Goal: Complete application form

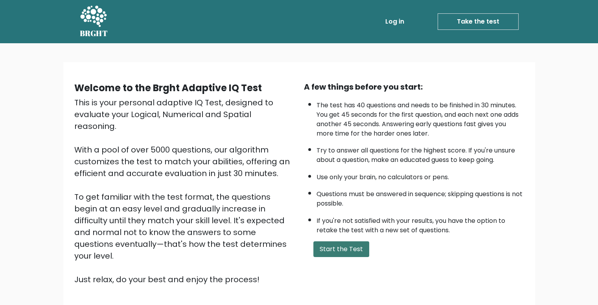
click at [329, 249] on button "Start the Test" at bounding box center [342, 250] width 56 height 16
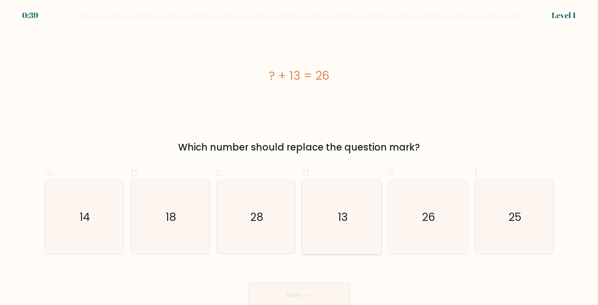
click at [320, 215] on icon "13" at bounding box center [343, 218] width 74 height 74
click at [300, 158] on input "d. 13" at bounding box center [299, 155] width 0 height 5
radio input "true"
click at [301, 288] on button "Next" at bounding box center [299, 295] width 102 height 25
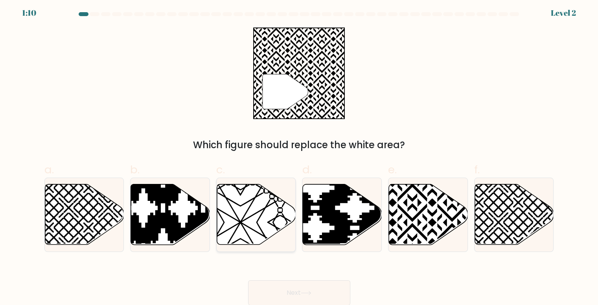
scroll to position [3, 0]
click at [414, 218] on icon at bounding box center [452, 182] width 159 height 159
click at [300, 155] on input "e." at bounding box center [299, 152] width 0 height 5
radio input "true"
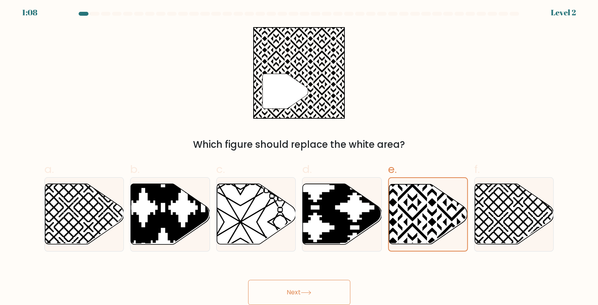
click at [318, 296] on button "Next" at bounding box center [299, 292] width 102 height 25
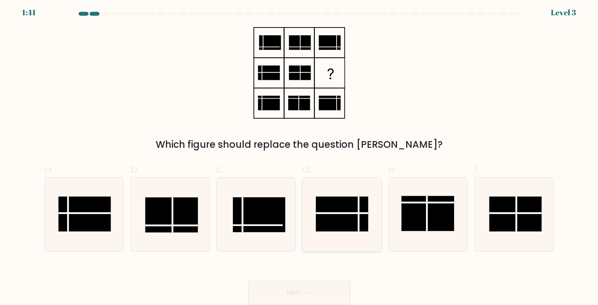
drag, startPoint x: 340, startPoint y: 218, endPoint x: 329, endPoint y: 251, distance: 34.3
click at [340, 217] on rect at bounding box center [342, 214] width 53 height 35
click at [300, 155] on input "d." at bounding box center [299, 152] width 0 height 5
radio input "true"
click at [315, 280] on div "Next" at bounding box center [299, 283] width 519 height 44
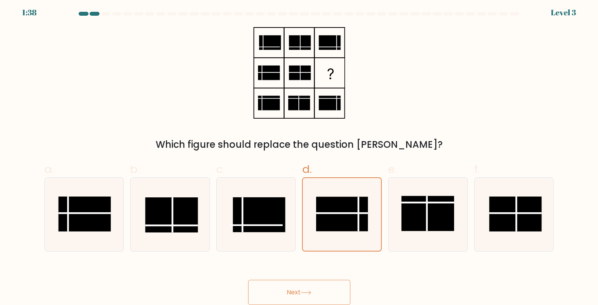
click at [312, 291] on icon at bounding box center [306, 293] width 11 height 4
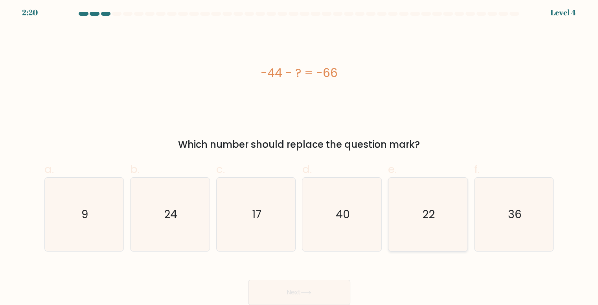
click at [466, 209] on div "22" at bounding box center [428, 214] width 80 height 74
click at [300, 155] on input "e. 22" at bounding box center [299, 152] width 0 height 5
radio input "true"
click at [435, 209] on icon "22" at bounding box center [428, 214] width 73 height 73
click at [300, 155] on input "e. 22" at bounding box center [299, 152] width 0 height 5
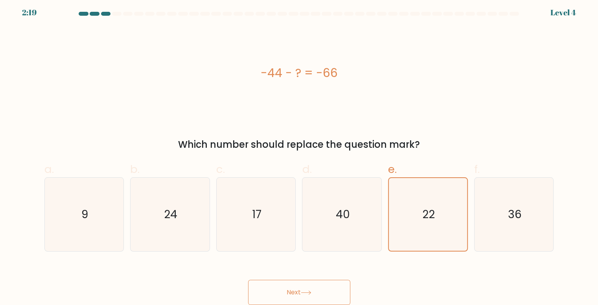
click at [325, 304] on button "Next" at bounding box center [299, 292] width 102 height 25
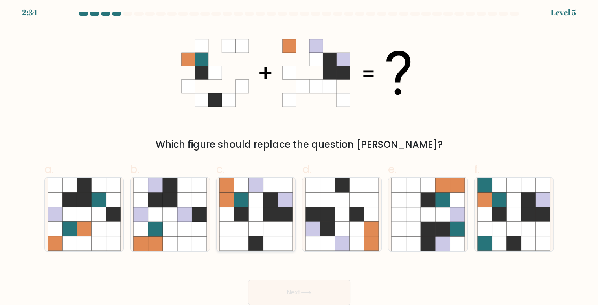
click at [258, 215] on icon at bounding box center [256, 214] width 15 height 15
click at [299, 155] on input "c." at bounding box center [299, 152] width 0 height 5
radio input "true"
click at [297, 284] on button "Next" at bounding box center [299, 292] width 102 height 25
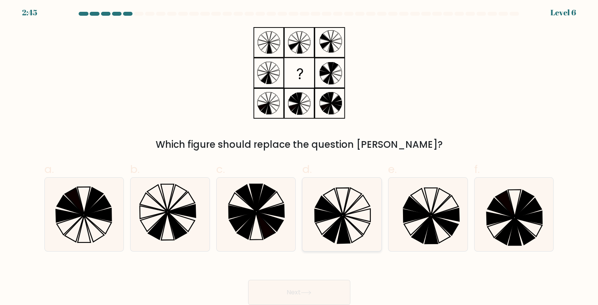
click at [347, 212] on icon at bounding box center [356, 206] width 26 height 20
click at [300, 155] on input "d." at bounding box center [299, 152] width 0 height 5
radio input "true"
click at [323, 293] on button "Next" at bounding box center [299, 292] width 102 height 25
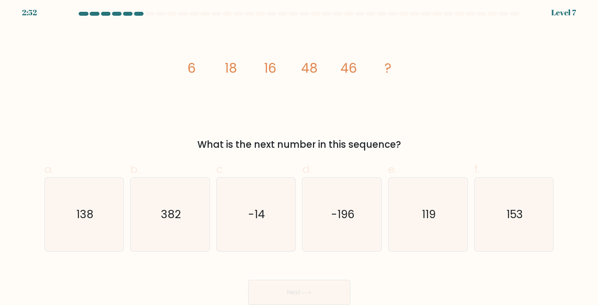
drag, startPoint x: 92, startPoint y: 207, endPoint x: 186, endPoint y: 270, distance: 112.7
click at [93, 208] on text "138" at bounding box center [84, 214] width 17 height 15
click at [299, 155] on input "a. 138" at bounding box center [299, 152] width 0 height 5
radio input "true"
click at [313, 290] on button "Next" at bounding box center [299, 292] width 102 height 25
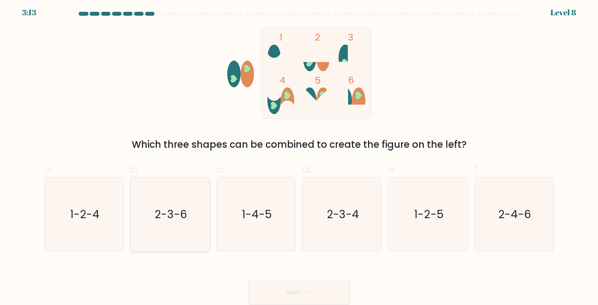
drag, startPoint x: 176, startPoint y: 227, endPoint x: 182, endPoint y: 225, distance: 6.0
click at [177, 225] on icon "2-3-6" at bounding box center [170, 215] width 74 height 74
click at [309, 294] on icon at bounding box center [306, 293] width 11 height 4
click at [194, 211] on icon "2-3-6" at bounding box center [170, 215] width 74 height 74
click at [299, 155] on input "b. 2-3-6" at bounding box center [299, 152] width 0 height 5
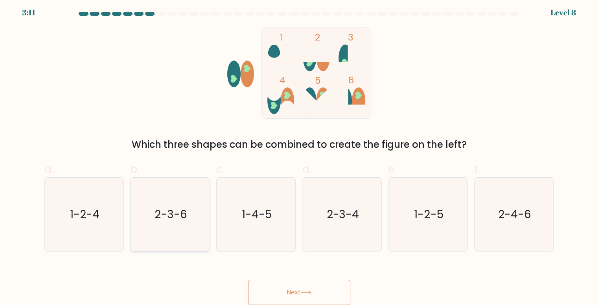
radio input "true"
click at [286, 286] on button "Next" at bounding box center [299, 292] width 102 height 25
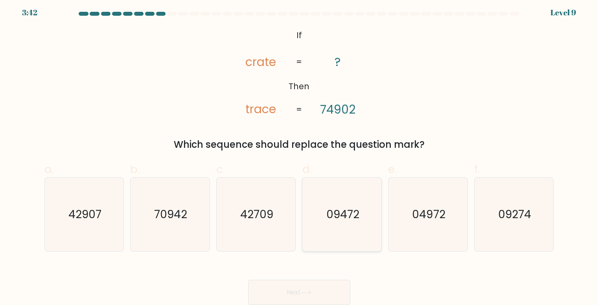
drag, startPoint x: 351, startPoint y: 208, endPoint x: 346, endPoint y: 211, distance: 6.0
click at [350, 208] on text "09472" at bounding box center [343, 214] width 33 height 15
click at [300, 155] on input "d. 09472" at bounding box center [299, 152] width 0 height 5
radio input "true"
click at [416, 227] on icon "04972" at bounding box center [428, 215] width 74 height 74
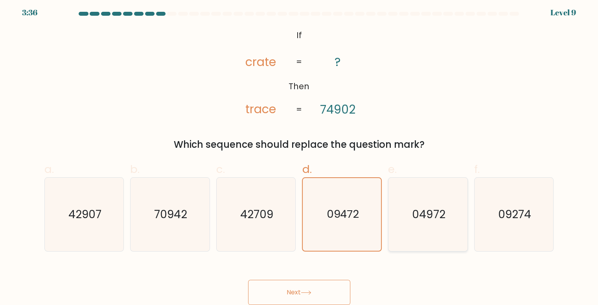
click at [300, 155] on input "e. 04972" at bounding box center [299, 152] width 0 height 5
radio input "true"
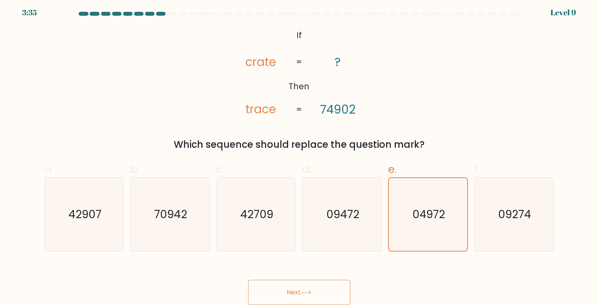
click at [312, 288] on button "Next" at bounding box center [299, 292] width 102 height 25
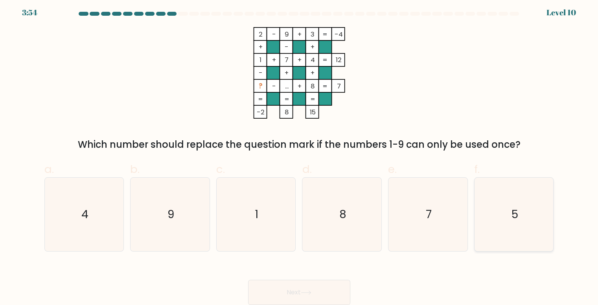
drag, startPoint x: 499, startPoint y: 200, endPoint x: 480, endPoint y: 210, distance: 20.8
click at [499, 200] on icon "5" at bounding box center [515, 215] width 74 height 74
click at [300, 155] on input "f. 5" at bounding box center [299, 152] width 0 height 5
radio input "true"
click at [317, 293] on button "Next" at bounding box center [299, 292] width 102 height 25
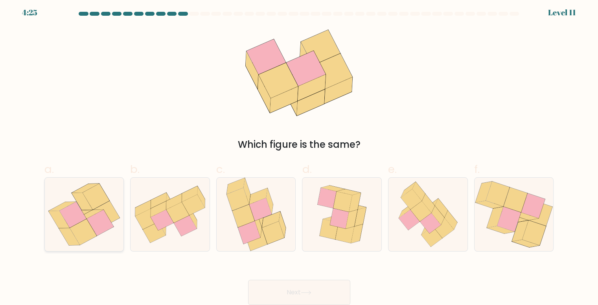
click at [77, 207] on icon at bounding box center [72, 215] width 27 height 26
click at [299, 155] on input "a." at bounding box center [299, 152] width 0 height 5
radio input "true"
click at [297, 286] on button "Next" at bounding box center [299, 292] width 102 height 25
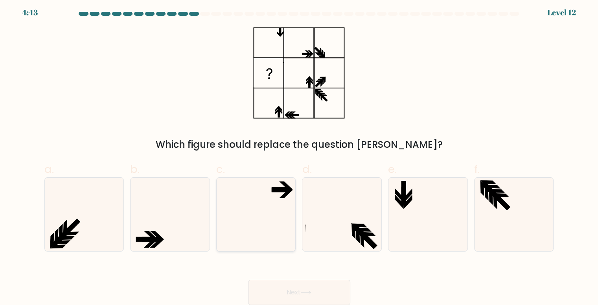
click at [264, 213] on icon at bounding box center [257, 215] width 74 height 74
click at [299, 155] on input "c." at bounding box center [299, 152] width 0 height 5
radio input "true"
click at [326, 290] on button "Next" at bounding box center [299, 292] width 102 height 25
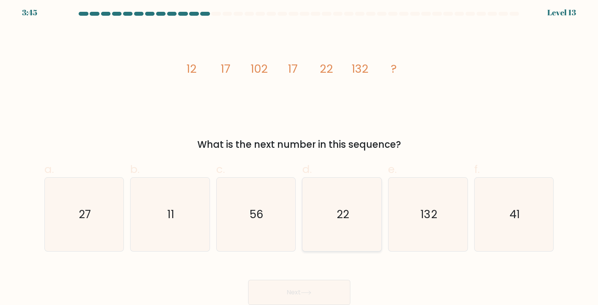
drag, startPoint x: 347, startPoint y: 221, endPoint x: 346, endPoint y: 225, distance: 4.5
click at [348, 221] on text "22" at bounding box center [343, 214] width 13 height 15
click at [300, 155] on input "d. 22" at bounding box center [299, 152] width 0 height 5
radio input "true"
click at [315, 281] on button "Next" at bounding box center [299, 292] width 102 height 25
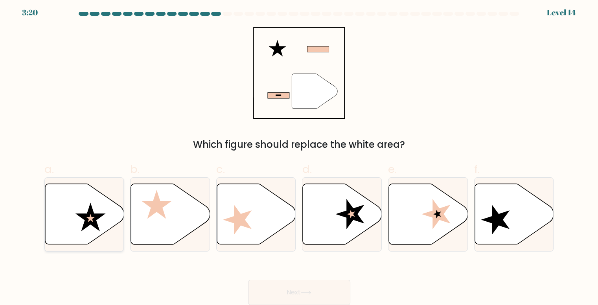
click at [91, 212] on icon at bounding box center [91, 217] width 30 height 29
click at [299, 155] on input "a." at bounding box center [299, 152] width 0 height 5
radio input "true"
click at [311, 290] on button "Next" at bounding box center [299, 292] width 102 height 25
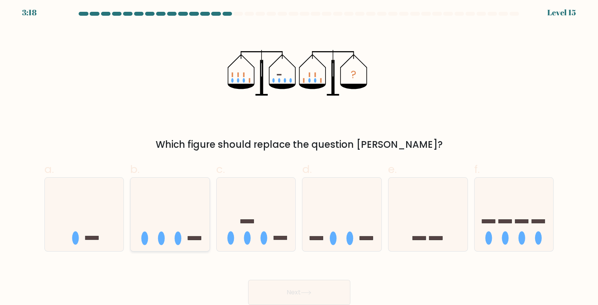
click at [167, 226] on icon at bounding box center [170, 214] width 79 height 65
click at [299, 155] on input "b." at bounding box center [299, 152] width 0 height 5
radio input "true"
click at [301, 292] on button "Next" at bounding box center [299, 292] width 102 height 25
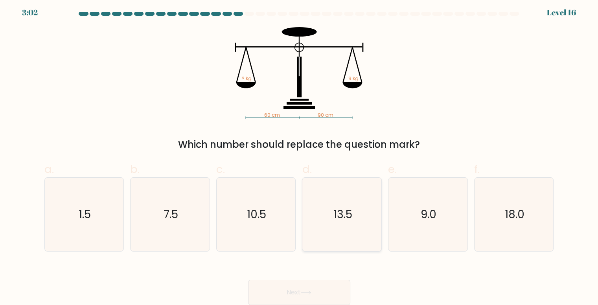
click at [358, 201] on icon "13.5" at bounding box center [343, 215] width 74 height 74
click at [300, 155] on input "d. 13.5" at bounding box center [299, 152] width 0 height 5
radio input "true"
click at [311, 294] on icon at bounding box center [306, 293] width 11 height 4
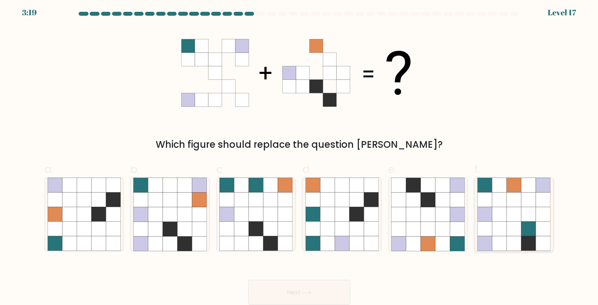
click at [497, 201] on icon at bounding box center [499, 200] width 15 height 15
click at [300, 155] on input "f." at bounding box center [299, 152] width 0 height 5
radio input "true"
click at [290, 290] on button "Next" at bounding box center [299, 292] width 102 height 25
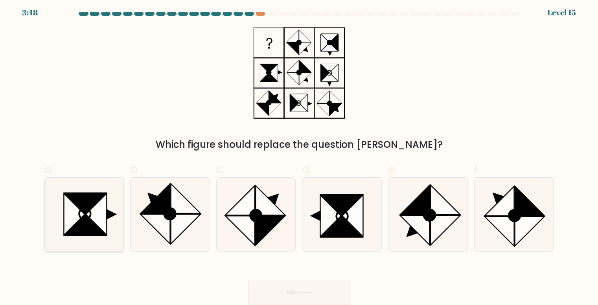
click at [68, 207] on icon at bounding box center [74, 215] width 21 height 42
click at [299, 155] on input "a." at bounding box center [299, 152] width 0 height 5
radio input "true"
click at [298, 295] on button "Next" at bounding box center [299, 292] width 102 height 25
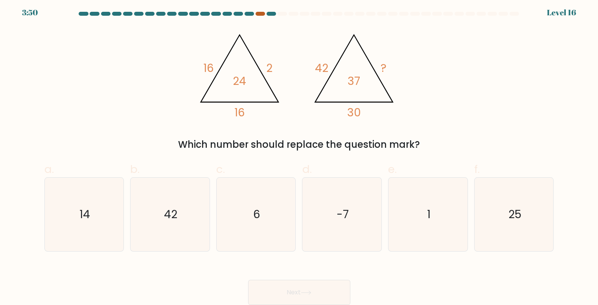
click at [263, 14] on div at bounding box center [260, 14] width 9 height 4
drag, startPoint x: 258, startPoint y: 14, endPoint x: 273, endPoint y: 11, distance: 15.2
click at [258, 14] on div at bounding box center [260, 14] width 9 height 4
click at [273, 12] on div at bounding box center [271, 14] width 9 height 4
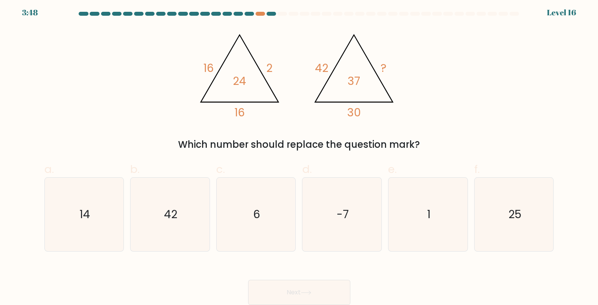
click at [272, 15] on div at bounding box center [299, 15] width 519 height 7
click at [517, 214] on text "25" at bounding box center [514, 214] width 13 height 15
click at [300, 155] on input "f. 25" at bounding box center [299, 152] width 0 height 5
radio input "true"
click at [332, 294] on button "Next" at bounding box center [299, 292] width 102 height 25
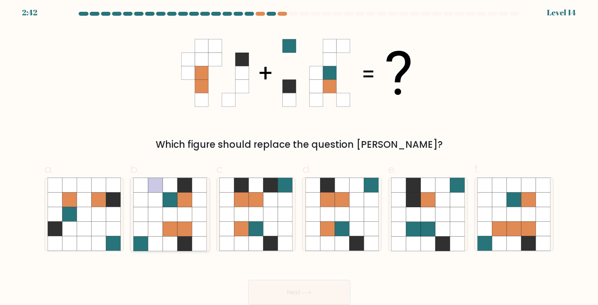
click at [168, 228] on icon at bounding box center [170, 229] width 15 height 15
click at [299, 155] on input "b." at bounding box center [299, 152] width 0 height 5
radio input "true"
click at [302, 289] on button "Next" at bounding box center [299, 292] width 102 height 25
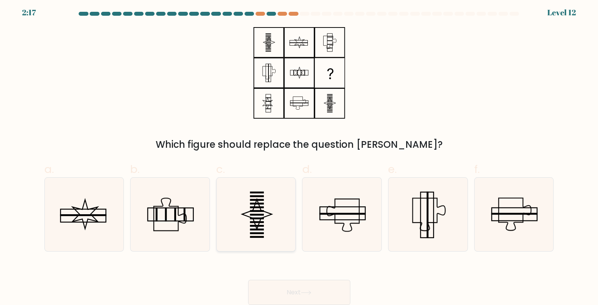
click at [249, 213] on icon at bounding box center [257, 215] width 74 height 74
click at [299, 155] on input "c." at bounding box center [299, 152] width 0 height 5
radio input "true"
click at [322, 299] on button "Next" at bounding box center [299, 292] width 102 height 25
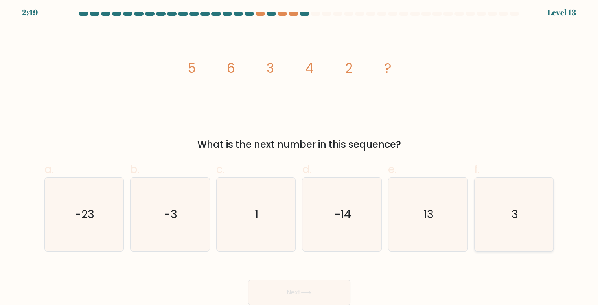
click at [535, 224] on icon "3" at bounding box center [515, 215] width 74 height 74
click at [300, 155] on input "f. 3" at bounding box center [299, 152] width 0 height 5
radio input "true"
click at [299, 286] on button "Next" at bounding box center [299, 292] width 102 height 25
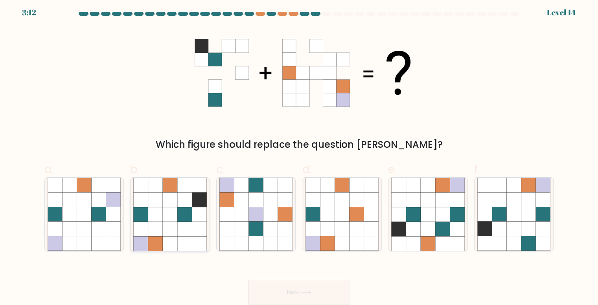
click at [165, 227] on icon at bounding box center [170, 229] width 15 height 15
click at [299, 155] on input "b." at bounding box center [299, 152] width 0 height 5
radio input "true"
click at [307, 287] on button "Next" at bounding box center [299, 292] width 102 height 25
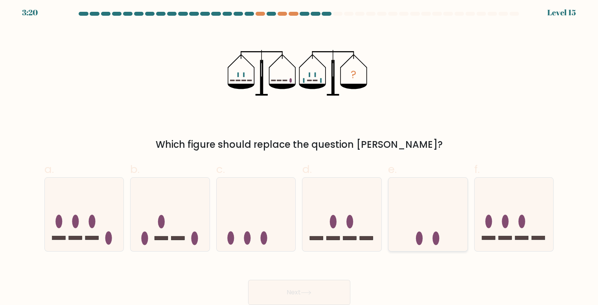
click at [427, 199] on icon at bounding box center [428, 214] width 79 height 65
click at [300, 155] on input "e." at bounding box center [299, 152] width 0 height 5
radio input "true"
click at [324, 295] on button "Next" at bounding box center [299, 292] width 102 height 25
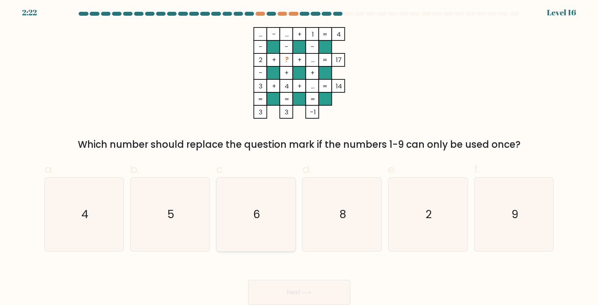
drag, startPoint x: 255, startPoint y: 209, endPoint x: 264, endPoint y: 216, distance: 11.7
click at [257, 209] on text "6" at bounding box center [256, 214] width 7 height 15
click at [299, 155] on input "c. 6" at bounding box center [299, 152] width 0 height 5
radio input "true"
click at [340, 295] on button "Next" at bounding box center [299, 292] width 102 height 25
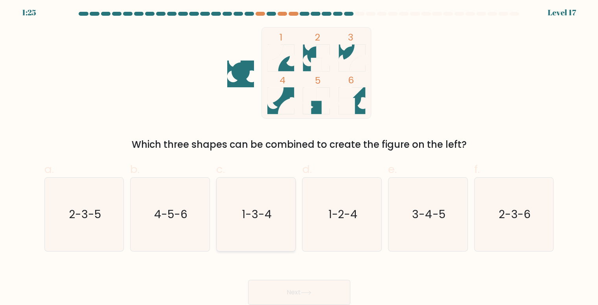
drag, startPoint x: 229, startPoint y: 209, endPoint x: 266, endPoint y: 239, distance: 47.8
click at [231, 210] on icon "1-3-4" at bounding box center [257, 215] width 74 height 74
click at [299, 155] on input "c. 1-3-4" at bounding box center [299, 152] width 0 height 5
radio input "true"
click at [338, 292] on button "Next" at bounding box center [299, 292] width 102 height 25
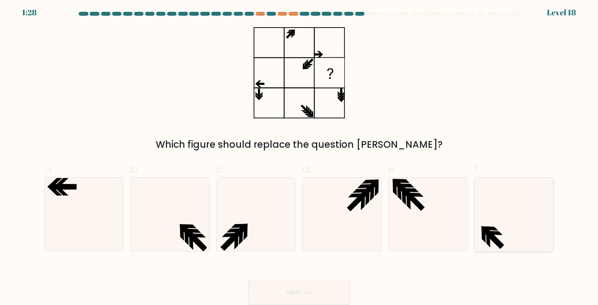
click at [507, 208] on icon at bounding box center [515, 215] width 74 height 74
click at [300, 155] on input "f." at bounding box center [299, 152] width 0 height 5
radio input "true"
click at [312, 281] on button "Next" at bounding box center [299, 292] width 102 height 25
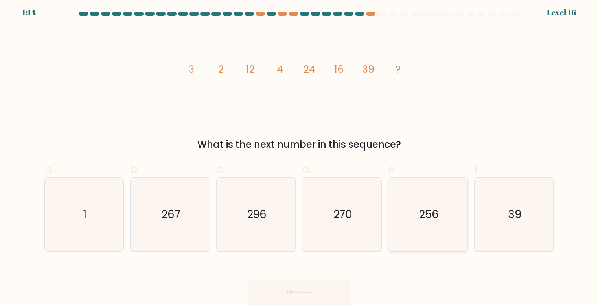
drag, startPoint x: 436, startPoint y: 224, endPoint x: 411, endPoint y: 240, distance: 30.0
click at [436, 224] on icon "256" at bounding box center [428, 215] width 74 height 74
click at [300, 155] on input "e. 256" at bounding box center [299, 152] width 0 height 5
radio input "true"
click at [311, 290] on button "Next" at bounding box center [299, 292] width 102 height 25
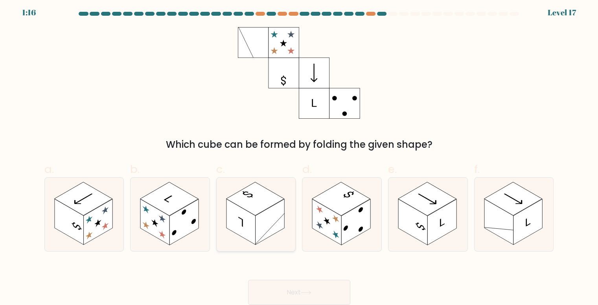
click at [250, 216] on rect at bounding box center [241, 222] width 29 height 46
click at [299, 155] on input "c." at bounding box center [299, 152] width 0 height 5
radio input "true"
click at [338, 290] on button "Next" at bounding box center [299, 292] width 102 height 25
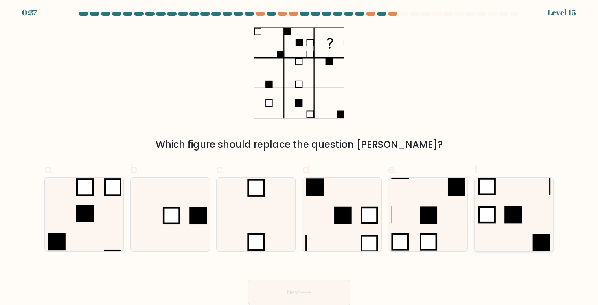
click at [526, 216] on icon at bounding box center [515, 215] width 74 height 74
click at [300, 155] on input "f." at bounding box center [299, 152] width 0 height 5
radio input "true"
click at [309, 290] on button "Next" at bounding box center [299, 292] width 102 height 25
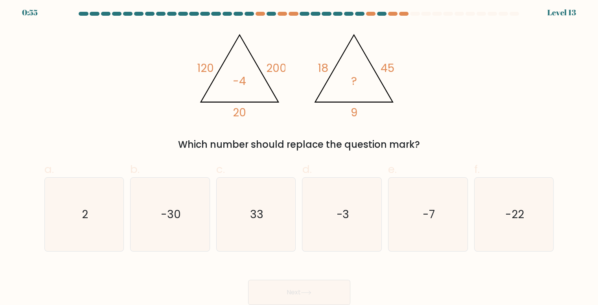
click at [556, 76] on div "@import url('https://fonts.googleapis.com/css?family=Abril+Fatface:400,100,100i…" at bounding box center [299, 89] width 519 height 125
click at [340, 201] on icon "-3" at bounding box center [343, 215] width 74 height 74
click at [300, 155] on input "d. -3" at bounding box center [299, 152] width 0 height 5
radio input "true"
click at [316, 289] on button "Next" at bounding box center [299, 292] width 102 height 25
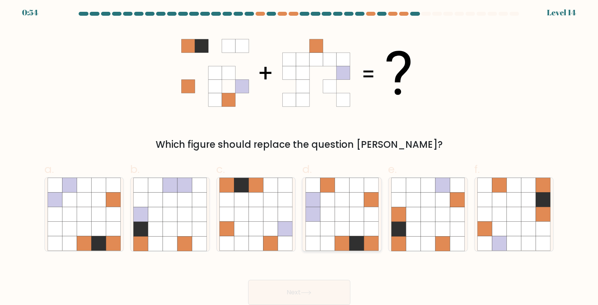
click at [337, 218] on icon at bounding box center [342, 214] width 15 height 15
click at [300, 155] on input "d." at bounding box center [299, 152] width 0 height 5
radio input "true"
click at [327, 292] on button "Next" at bounding box center [299, 292] width 102 height 25
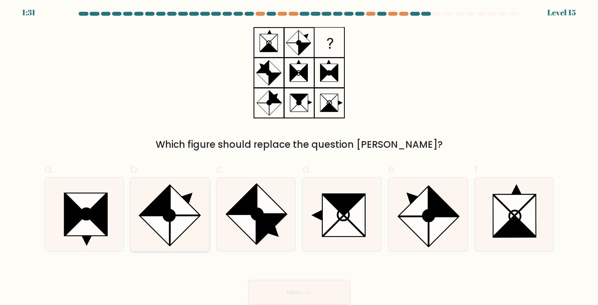
click at [170, 212] on circle at bounding box center [169, 215] width 16 height 16
click at [299, 155] on input "b." at bounding box center [299, 152] width 0 height 5
radio input "true"
click at [318, 298] on button "Next" at bounding box center [299, 292] width 102 height 25
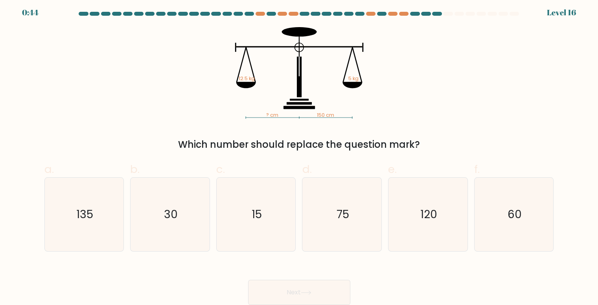
drag, startPoint x: 170, startPoint y: 222, endPoint x: 247, endPoint y: 252, distance: 82.7
click at [170, 222] on icon "30" at bounding box center [170, 215] width 74 height 74
click at [299, 155] on input "b. 30" at bounding box center [299, 152] width 0 height 5
radio input "true"
click at [294, 292] on button "Next" at bounding box center [299, 292] width 102 height 25
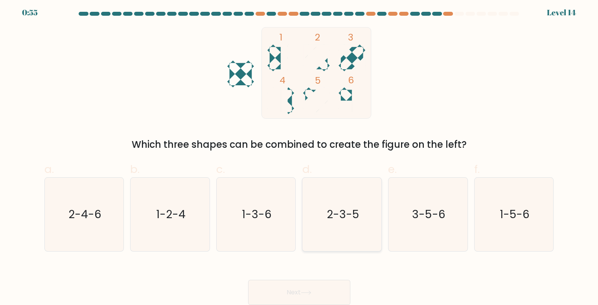
click at [358, 227] on icon "2-3-5" at bounding box center [343, 215] width 74 height 74
click at [300, 155] on input "d. 2-3-5" at bounding box center [299, 152] width 0 height 5
radio input "true"
click at [316, 285] on button "Next" at bounding box center [299, 292] width 102 height 25
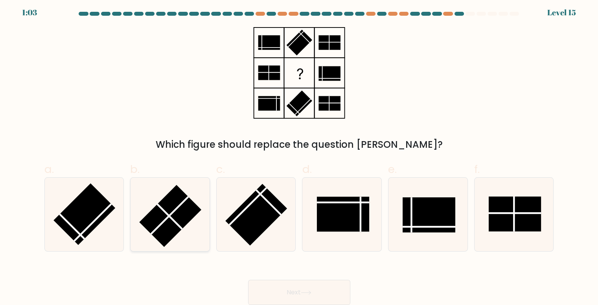
click at [173, 212] on line at bounding box center [169, 215] width 37 height 37
click at [299, 155] on input "b." at bounding box center [299, 152] width 0 height 5
radio input "true"
click at [320, 293] on button "Next" at bounding box center [299, 292] width 102 height 25
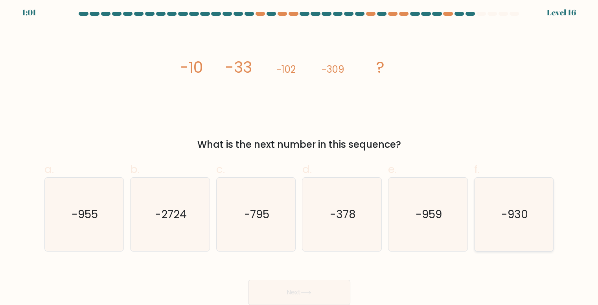
click at [511, 216] on text "-930" at bounding box center [515, 214] width 27 height 15
click at [300, 155] on input "f. -930" at bounding box center [299, 152] width 0 height 5
radio input "true"
click at [342, 290] on button "Next" at bounding box center [299, 292] width 102 height 25
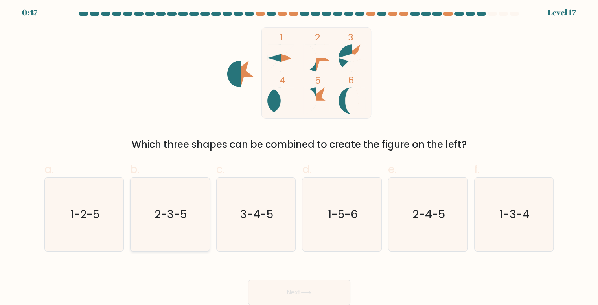
click at [168, 225] on icon "2-3-5" at bounding box center [170, 215] width 74 height 74
click at [299, 155] on input "b. 2-3-5" at bounding box center [299, 152] width 0 height 5
radio input "true"
click at [311, 298] on button "Next" at bounding box center [299, 292] width 102 height 25
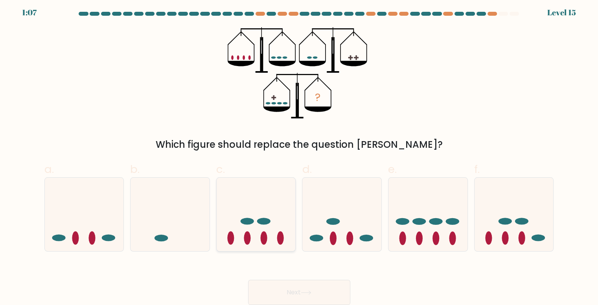
click at [238, 238] on icon at bounding box center [256, 214] width 79 height 65
click at [299, 155] on input "c." at bounding box center [299, 152] width 0 height 5
radio input "true"
click at [311, 288] on button "Next" at bounding box center [299, 292] width 102 height 25
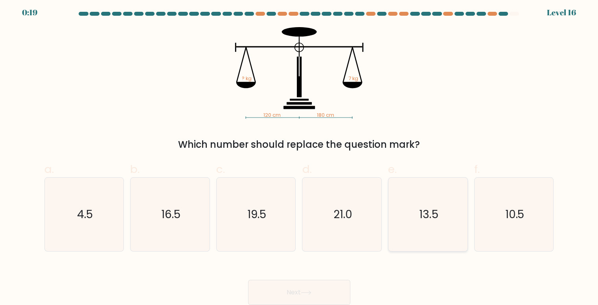
drag, startPoint x: 514, startPoint y: 230, endPoint x: 467, endPoint y: 243, distance: 48.5
click at [515, 229] on icon "10.5" at bounding box center [515, 215] width 74 height 74
click at [300, 155] on input "f. 10.5" at bounding box center [299, 152] width 0 height 5
radio input "true"
click at [338, 292] on button "Next" at bounding box center [299, 292] width 102 height 25
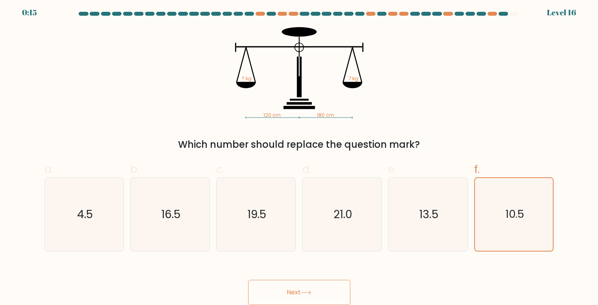
click at [312, 288] on button "Next" at bounding box center [299, 292] width 102 height 25
click at [321, 304] on button "Next" at bounding box center [299, 292] width 102 height 25
drag, startPoint x: 320, startPoint y: 299, endPoint x: 331, endPoint y: 288, distance: 15.6
click at [320, 298] on button "Next" at bounding box center [299, 292] width 102 height 25
click at [504, 212] on icon "10.5" at bounding box center [514, 214] width 73 height 73
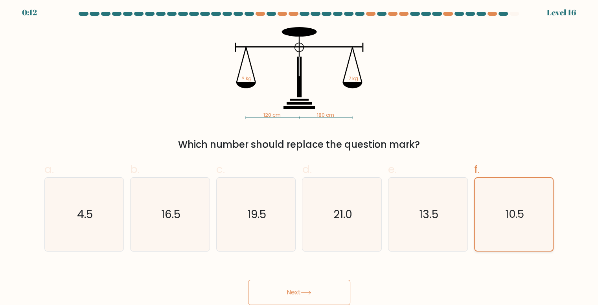
click at [300, 155] on input "f. 10.5" at bounding box center [299, 152] width 0 height 5
click at [504, 216] on icon "10.5" at bounding box center [514, 214] width 73 height 73
click at [300, 155] on input "f. 10.5" at bounding box center [299, 152] width 0 height 5
drag, startPoint x: 439, startPoint y: 221, endPoint x: 457, endPoint y: 223, distance: 18.3
click at [439, 221] on icon "13.5" at bounding box center [428, 215] width 74 height 74
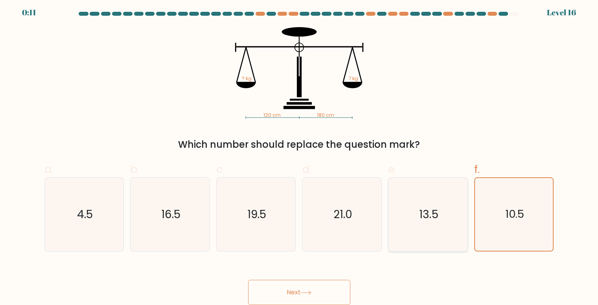
click at [300, 155] on input "e. 13.5" at bounding box center [299, 152] width 0 height 5
radio input "true"
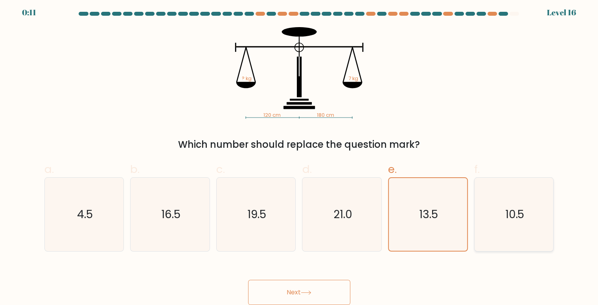
click at [504, 217] on icon "10.5" at bounding box center [515, 215] width 74 height 74
click at [300, 155] on input "f. 10.5" at bounding box center [299, 152] width 0 height 5
radio input "true"
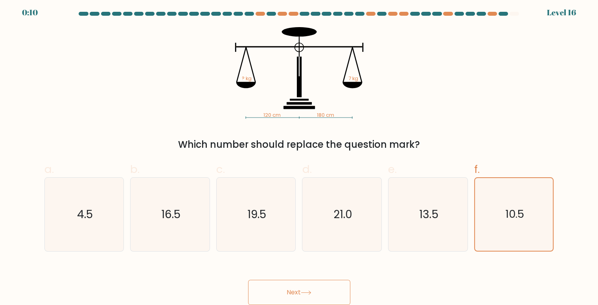
click at [319, 292] on button "Next" at bounding box center [299, 292] width 102 height 25
click at [428, 220] on text "13.5" at bounding box center [428, 214] width 19 height 15
click at [300, 155] on input "e. 13.5" at bounding box center [299, 152] width 0 height 5
radio input "true"
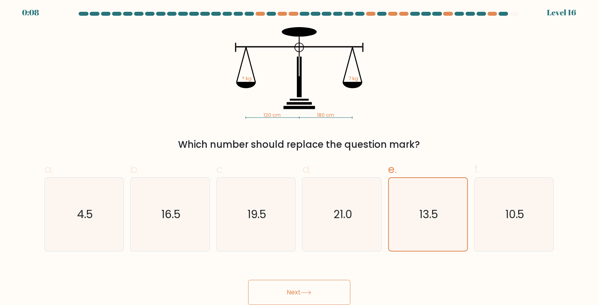
click at [324, 294] on button "Next" at bounding box center [299, 292] width 102 height 25
click at [324, 292] on button "Next" at bounding box center [299, 292] width 102 height 25
drag, startPoint x: 516, startPoint y: 220, endPoint x: 434, endPoint y: 251, distance: 87.2
click at [516, 221] on text "10.5" at bounding box center [514, 214] width 19 height 15
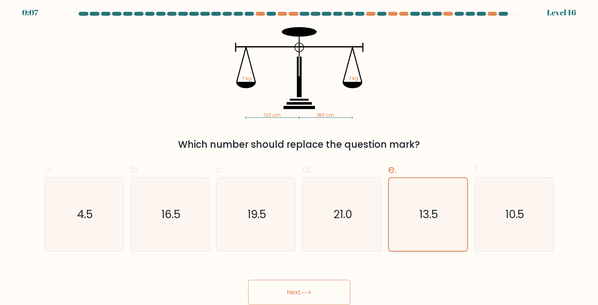
click at [300, 155] on input "f. 10.5" at bounding box center [299, 152] width 0 height 5
radio input "true"
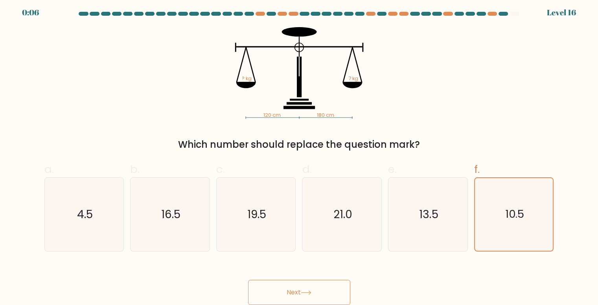
click at [340, 285] on button "Next" at bounding box center [299, 292] width 102 height 25
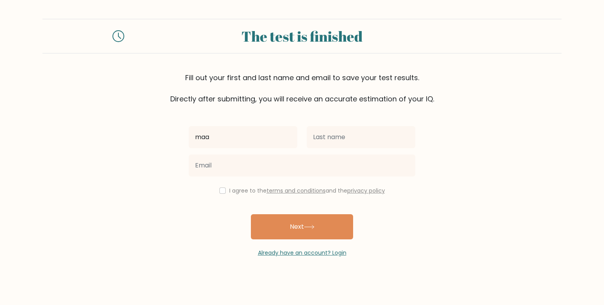
type input "Maarten"
click at [249, 178] on div at bounding box center [302, 165] width 236 height 28
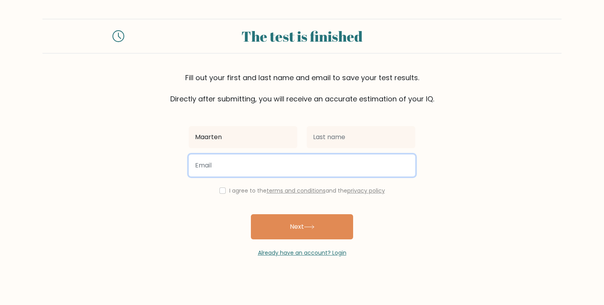
click at [246, 174] on input "email" at bounding box center [302, 166] width 227 height 22
type input "maartenhof99@gmail.com"
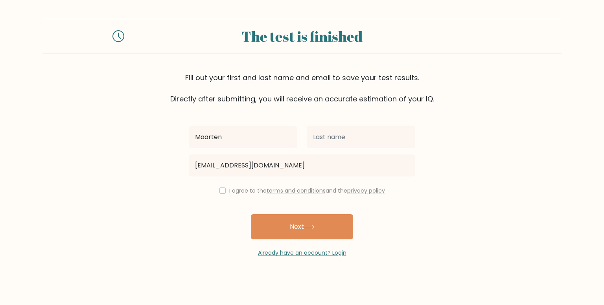
click at [227, 190] on div "I agree to the terms and conditions and the privacy policy" at bounding box center [302, 190] width 236 height 9
drag, startPoint x: 220, startPoint y: 191, endPoint x: 227, endPoint y: 194, distance: 6.7
click at [222, 192] on input "checkbox" at bounding box center [223, 191] width 6 height 6
checkbox input "true"
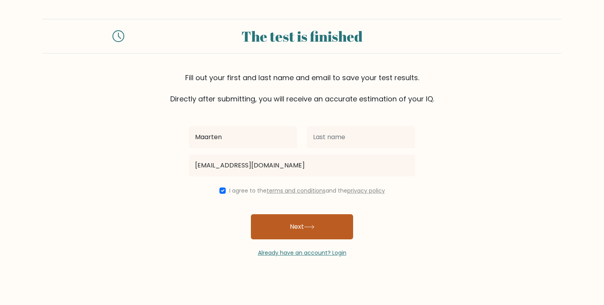
click at [303, 231] on button "Next" at bounding box center [302, 226] width 102 height 25
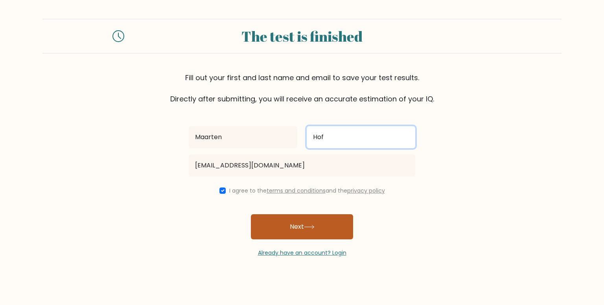
type input "Hof"
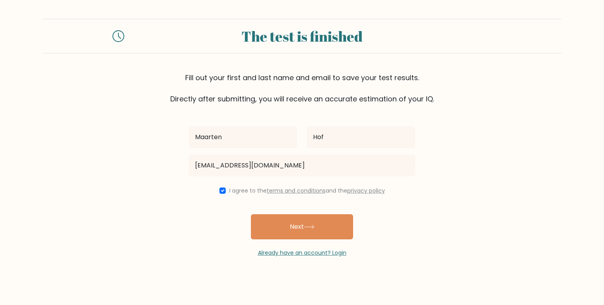
click at [285, 225] on button "Next" at bounding box center [302, 226] width 102 height 25
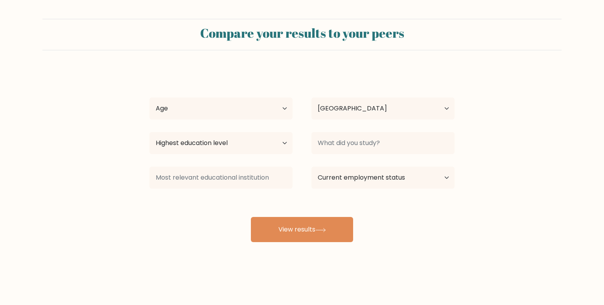
select select "NL"
click at [249, 112] on select "Age Under 18 years old 18-24 years old 25-34 years old 35-44 years old 45-54 ye…" at bounding box center [221, 109] width 143 height 22
select select "25_34"
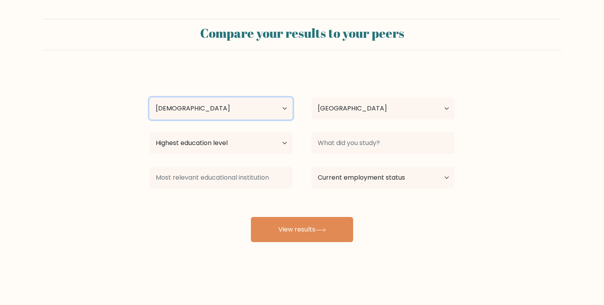
click at [150, 98] on select "Age Under 18 years old 18-24 years old 25-34 years old 35-44 years old 45-54 ye…" at bounding box center [221, 109] width 143 height 22
click at [250, 145] on select "Highest education level No schooling Primary Lower Secondary Upper Secondary Oc…" at bounding box center [221, 143] width 143 height 22
select select "masters_degree"
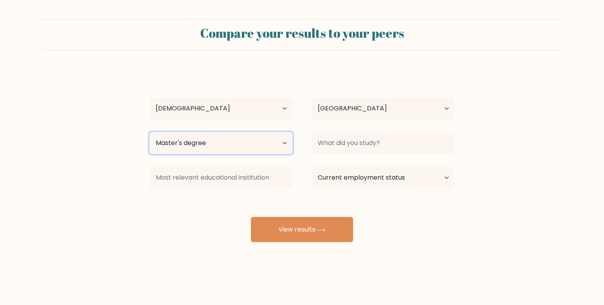
click at [150, 132] on select "Highest education level No schooling Primary Lower Secondary Upper Secondary Oc…" at bounding box center [221, 143] width 143 height 22
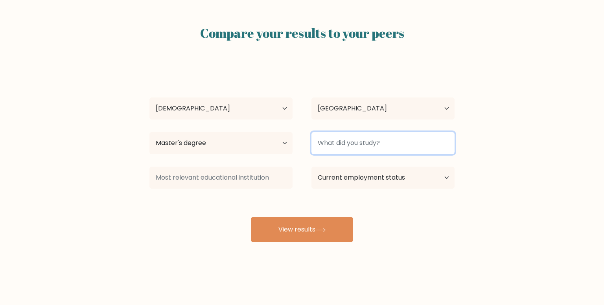
click at [368, 140] on input at bounding box center [383, 143] width 143 height 22
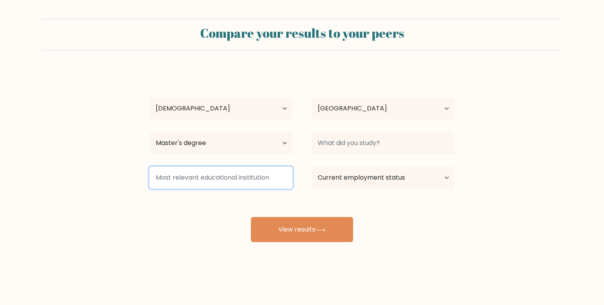
click at [203, 181] on input at bounding box center [221, 178] width 143 height 22
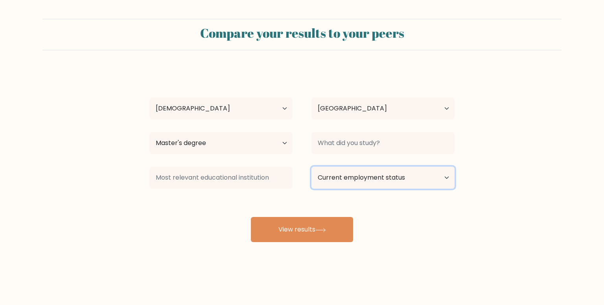
click at [391, 172] on select "Current employment status Employed Student Retired Other / prefer not to answer" at bounding box center [383, 178] width 143 height 22
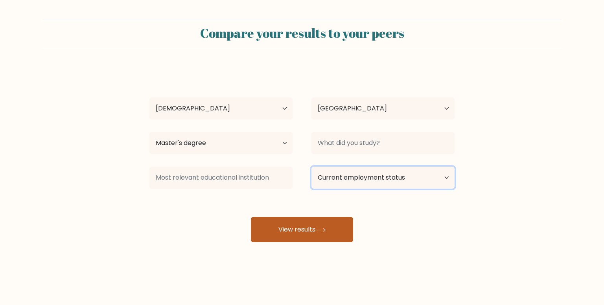
select select "other"
click at [312, 167] on select "Current employment status Employed Student Retired Other / prefer not to answer" at bounding box center [383, 178] width 143 height 22
click at [273, 240] on button "View results" at bounding box center [302, 229] width 102 height 25
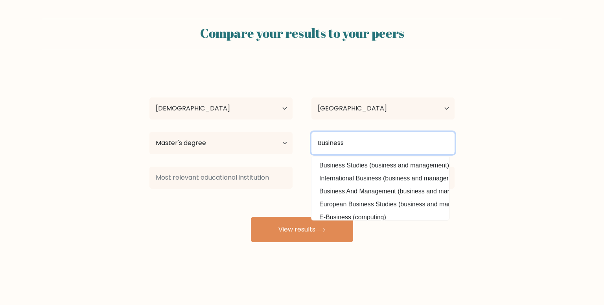
type input "Business"
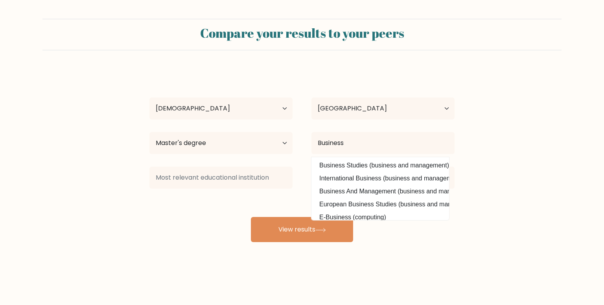
drag, startPoint x: 225, startPoint y: 255, endPoint x: 225, endPoint y: 251, distance: 4.0
click at [225, 254] on div "Compare your results to your peers Maarten Hof Age Under 18 years old 18-24 yea…" at bounding box center [302, 149] width 604 height 298
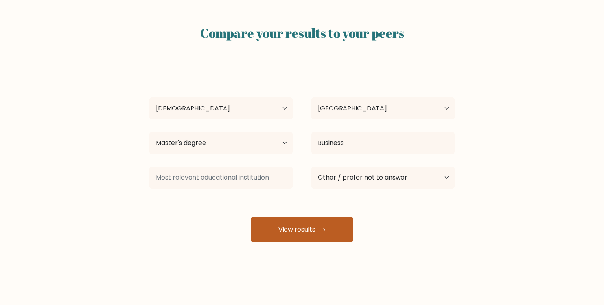
click at [337, 242] on button "View results" at bounding box center [302, 229] width 102 height 25
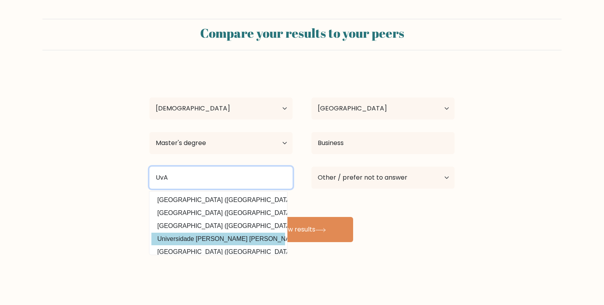
type input "UvA"
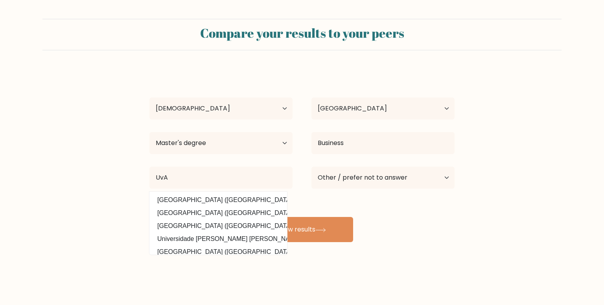
click at [249, 231] on datalist "Universidad de Valladolid (Spain) Vaasan yliopisto (Finland) Universiteit van A…" at bounding box center [219, 223] width 138 height 63
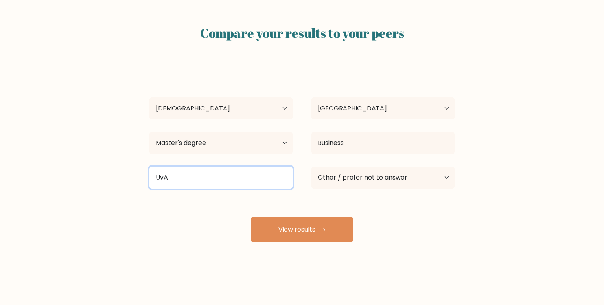
click at [190, 174] on input "UvA" at bounding box center [221, 178] width 143 height 22
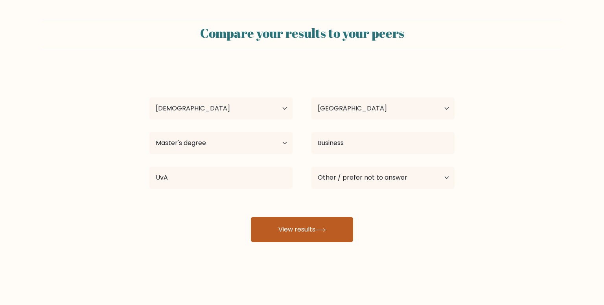
click at [293, 225] on button "View results" at bounding box center [302, 229] width 102 height 25
